Goal: Navigation & Orientation: Find specific page/section

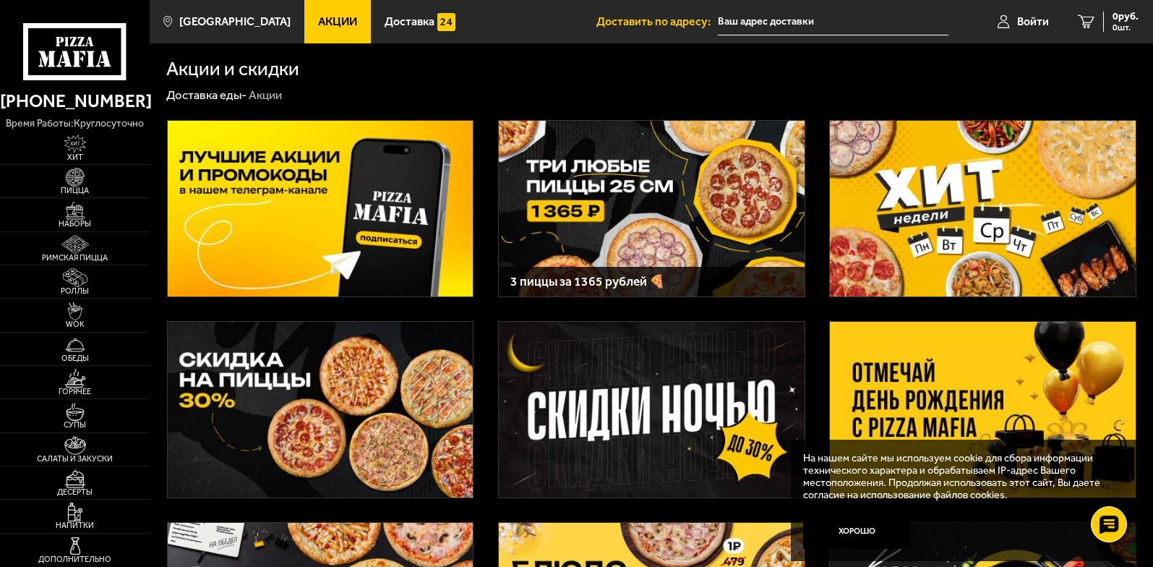
scroll to position [465, 0]
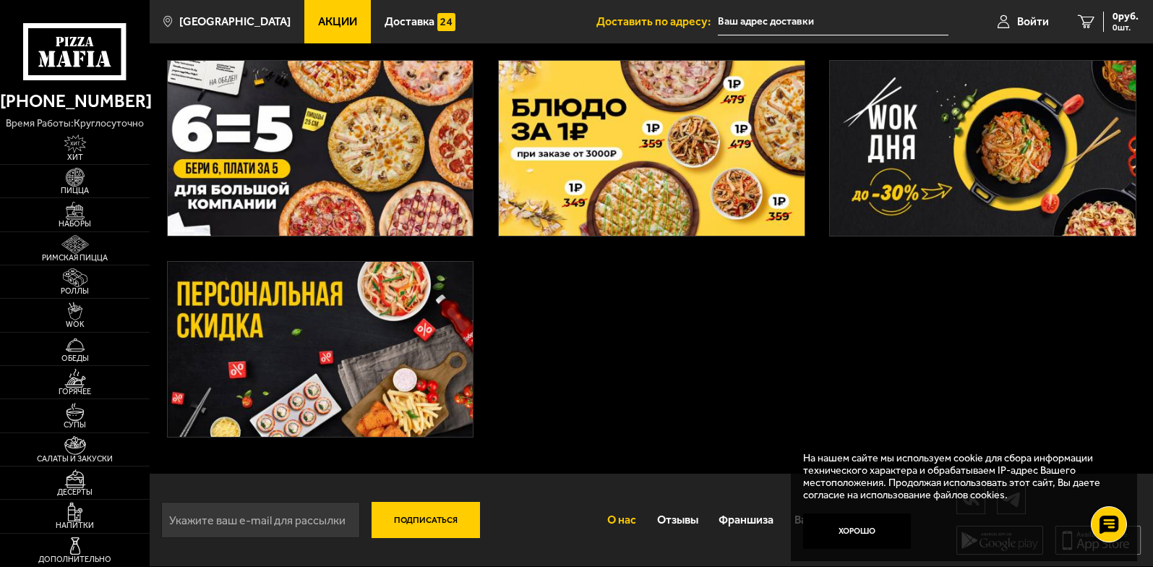
click at [616, 517] on link "О нас" at bounding box center [622, 519] width 50 height 39
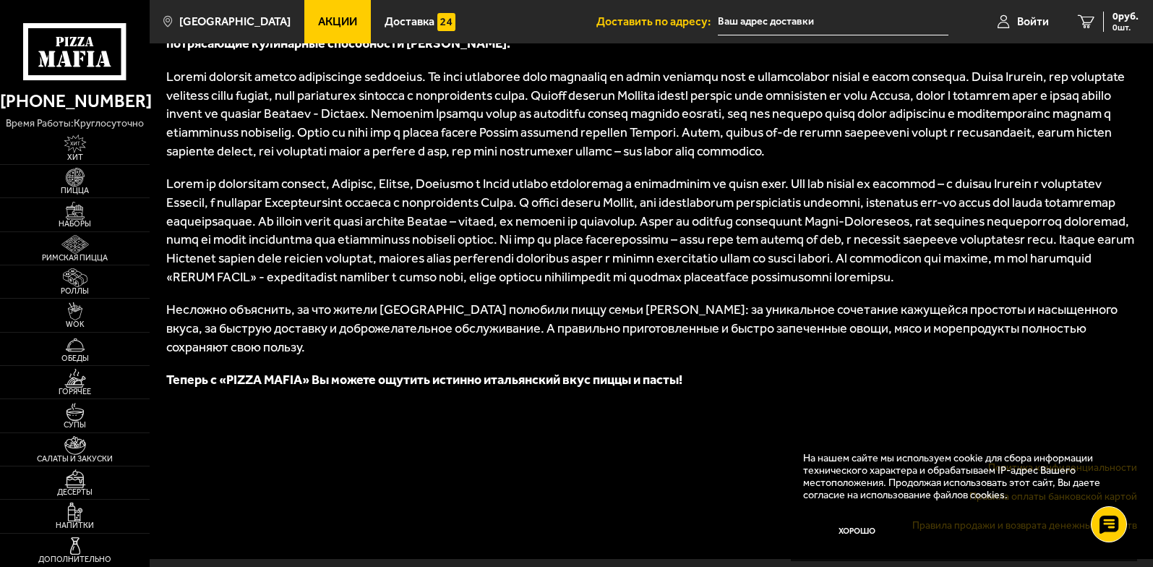
scroll to position [798, 0]
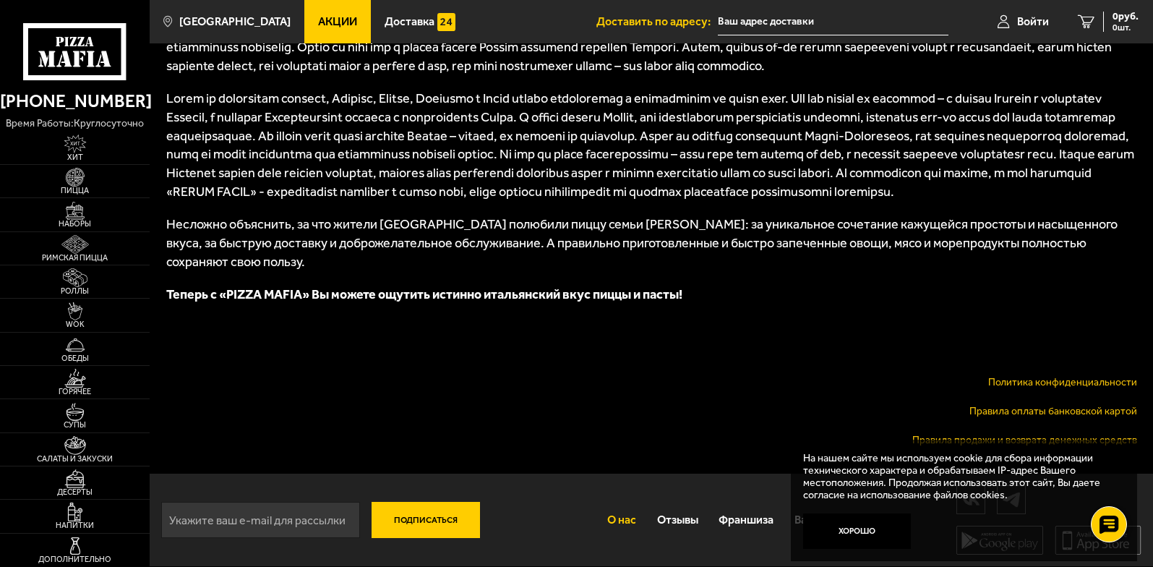
click at [1054, 378] on link "Политика конфиденциальности" at bounding box center [1062, 382] width 149 height 12
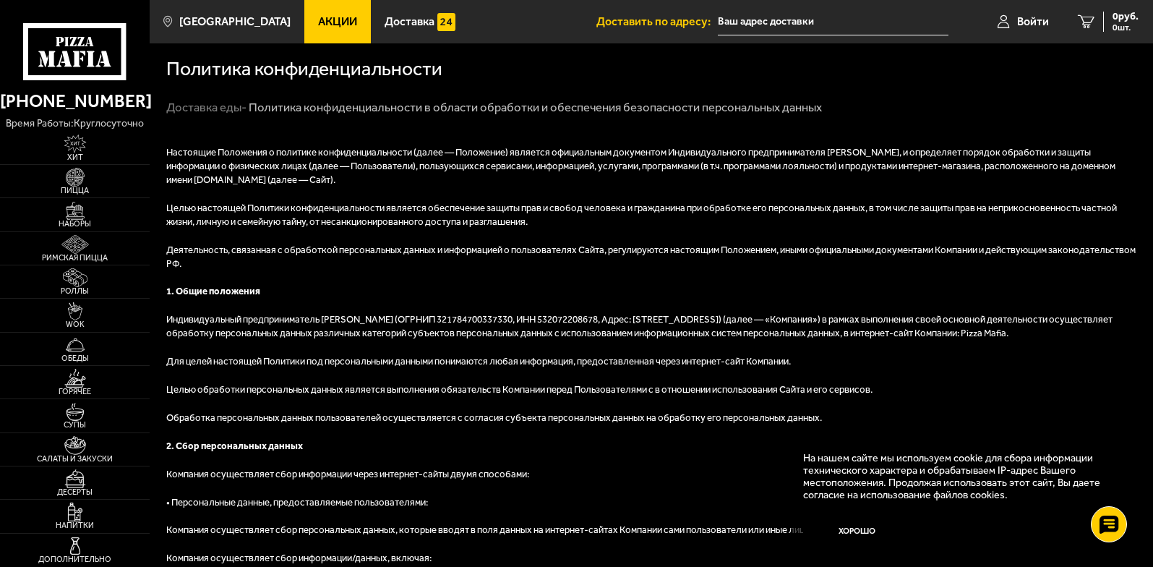
click at [814, 18] on input "text" at bounding box center [833, 22] width 231 height 27
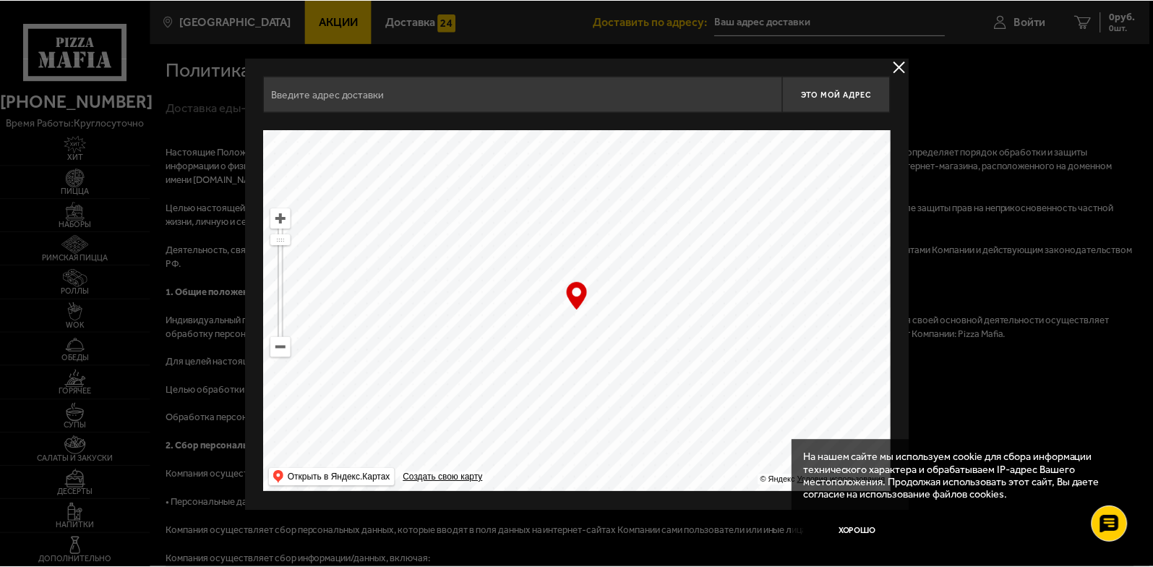
scroll to position [3108, 0]
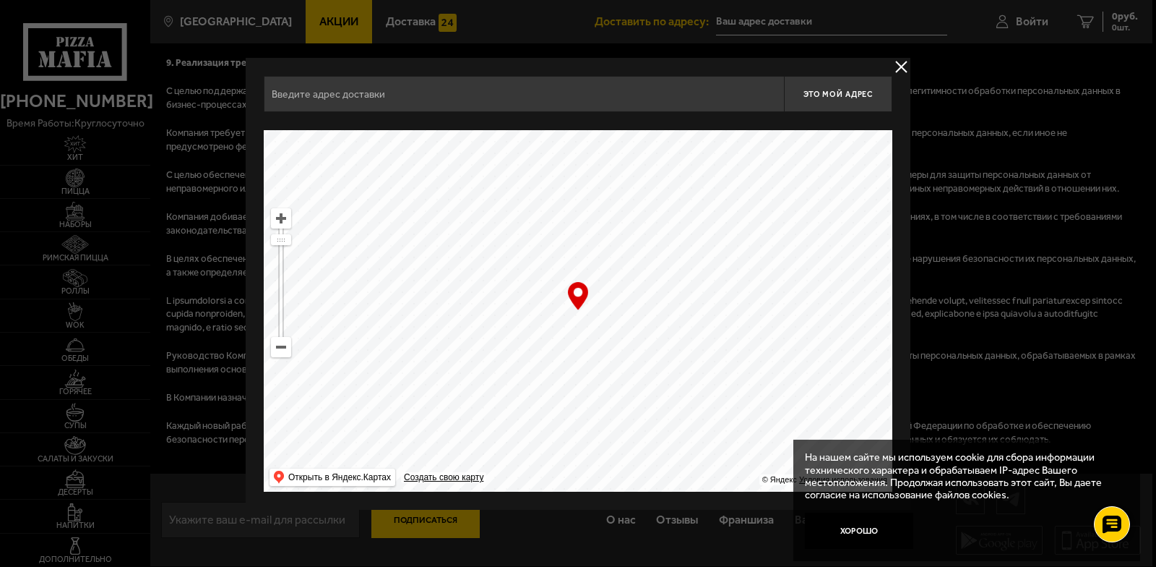
click at [417, 518] on div at bounding box center [578, 283] width 1156 height 567
